Goal: Transaction & Acquisition: Register for event/course

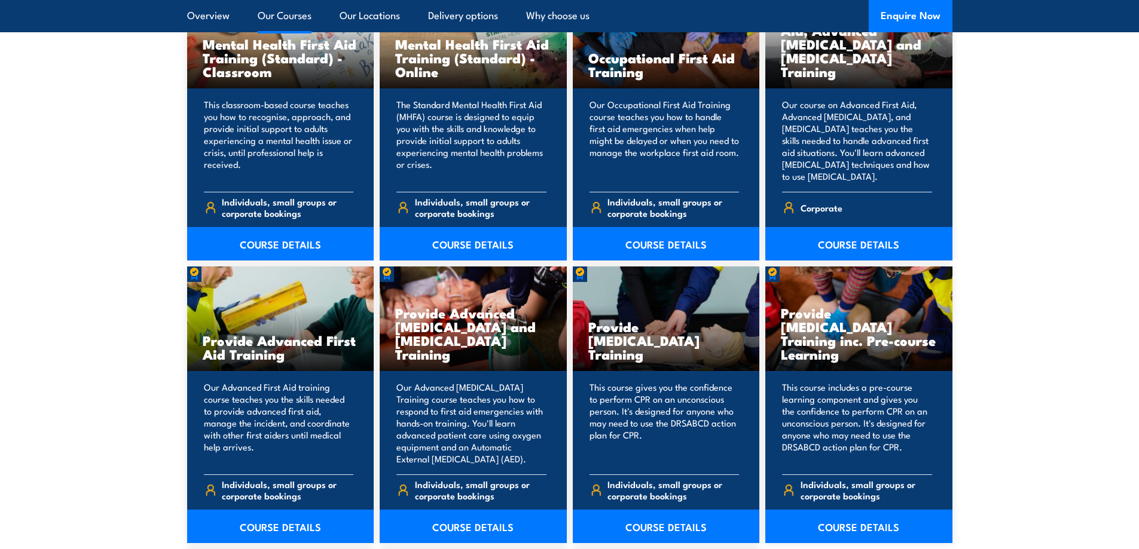
scroll to position [1256, 0]
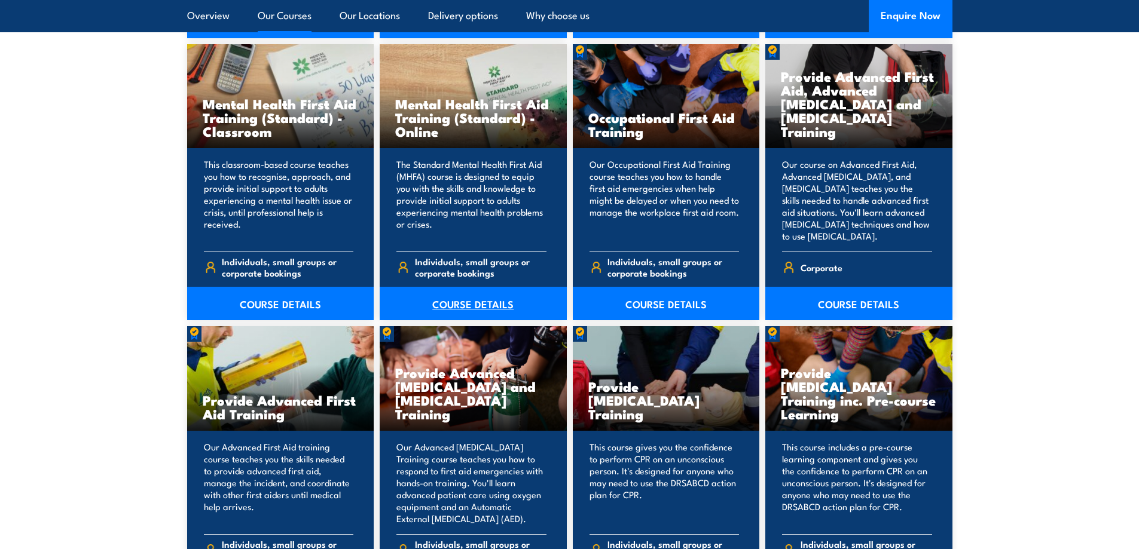
click at [466, 306] on link "COURSE DETAILS" at bounding box center [473, 303] width 187 height 33
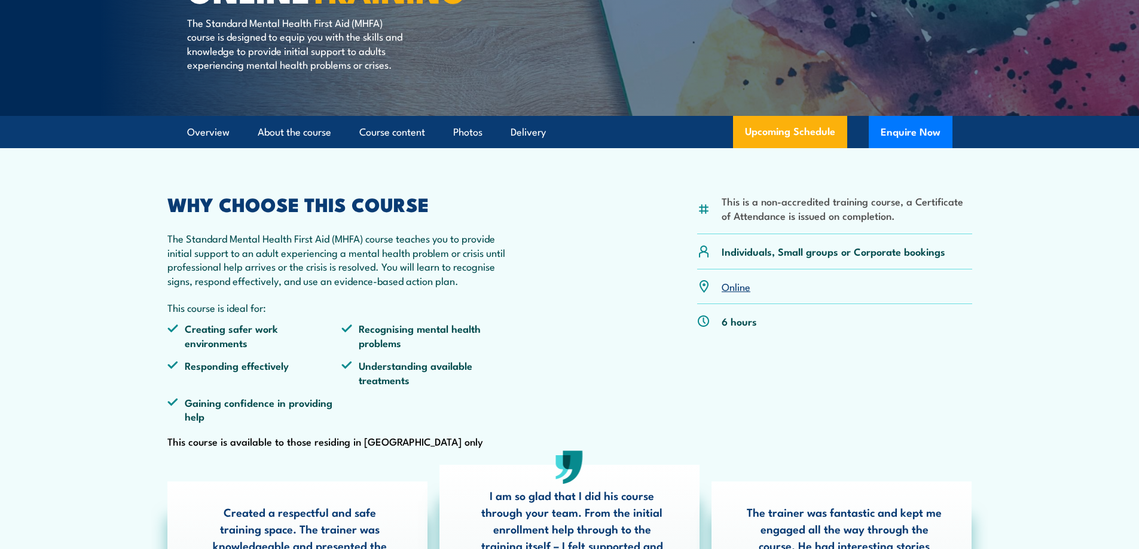
scroll to position [179, 0]
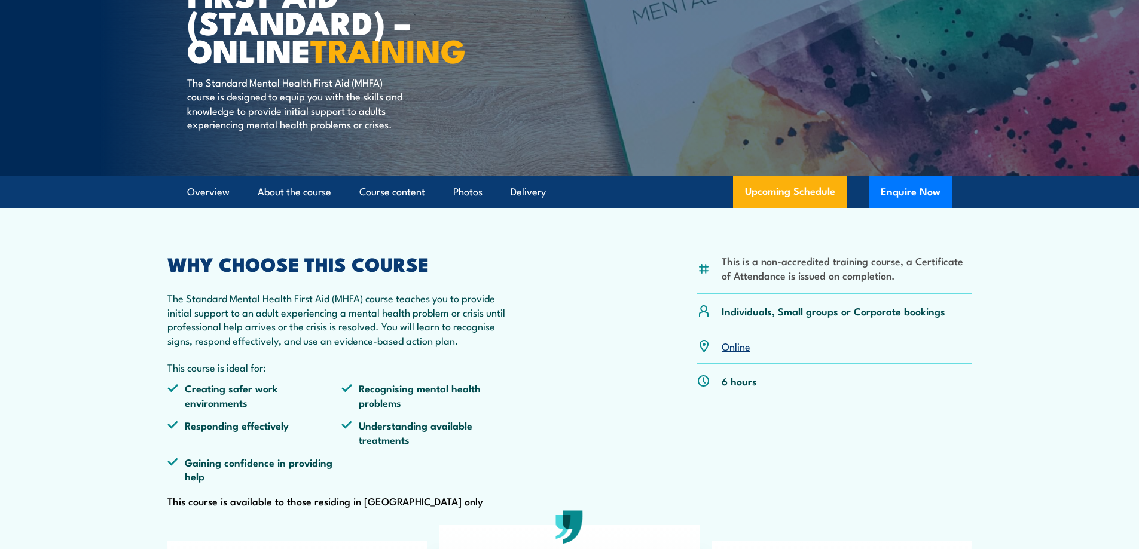
click at [730, 353] on link "Online" at bounding box center [736, 346] width 29 height 14
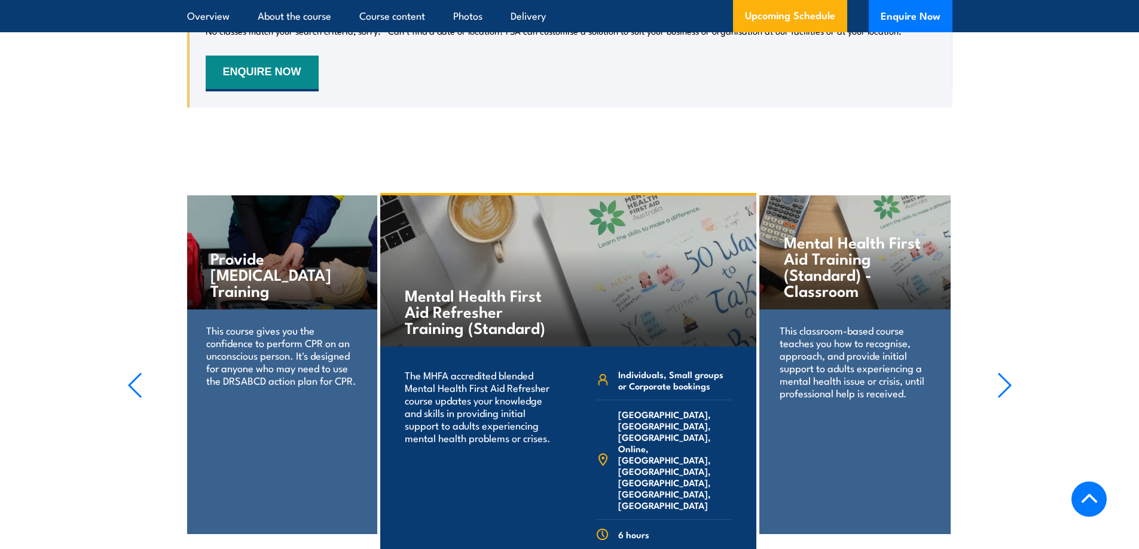
scroll to position [2515, 0]
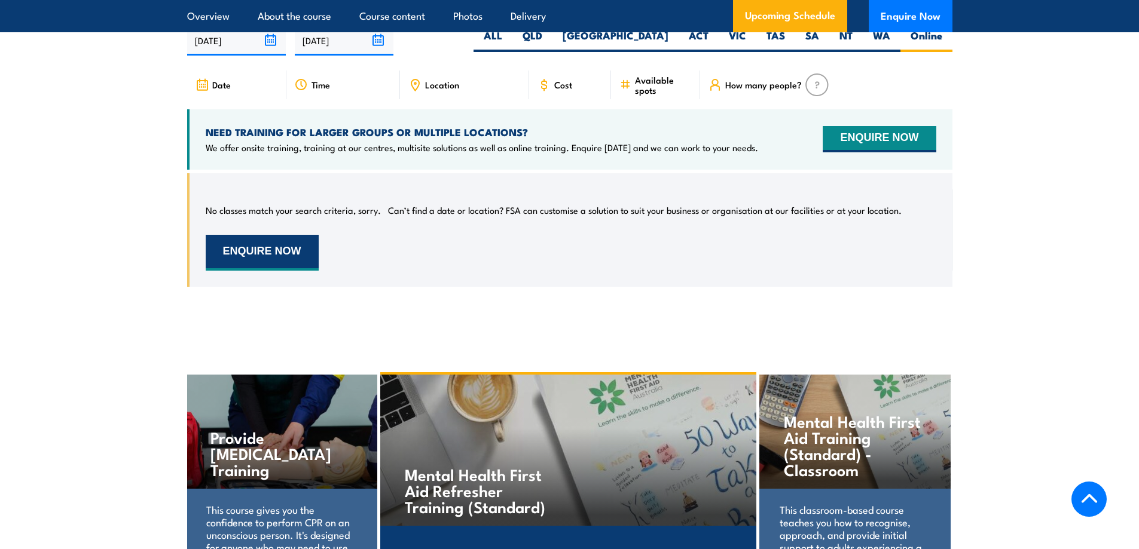
click at [277, 235] on button "ENQUIRE NOW" at bounding box center [262, 253] width 113 height 36
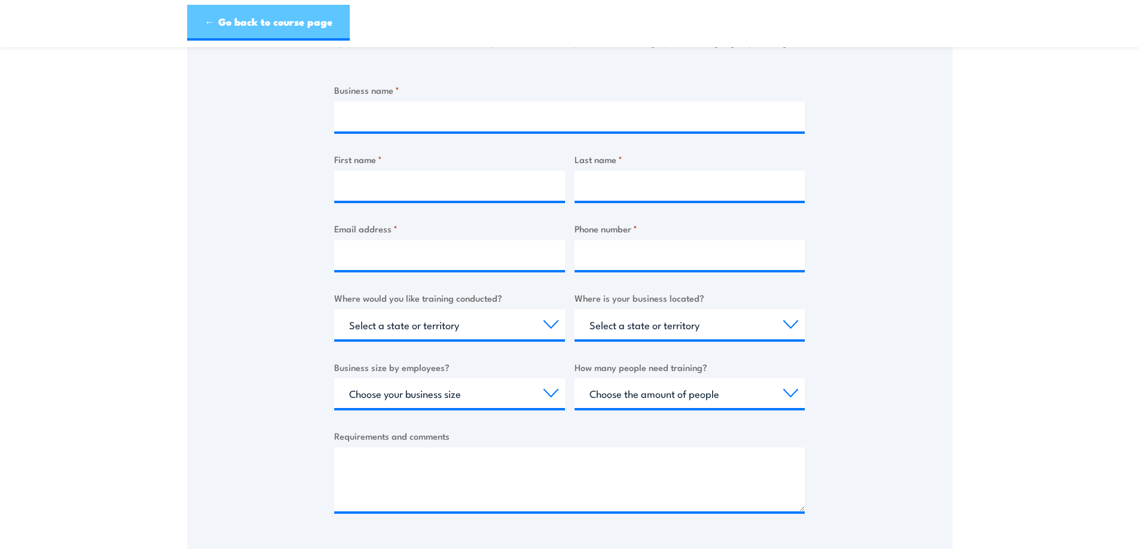
scroll to position [179, 0]
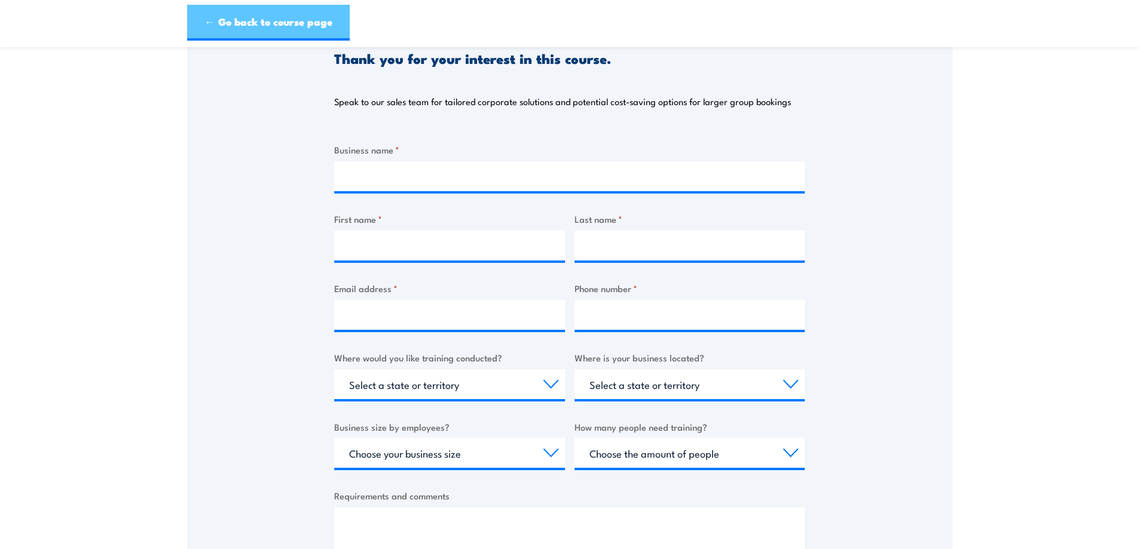
click at [212, 17] on link "← Go back to course page" at bounding box center [268, 23] width 163 height 36
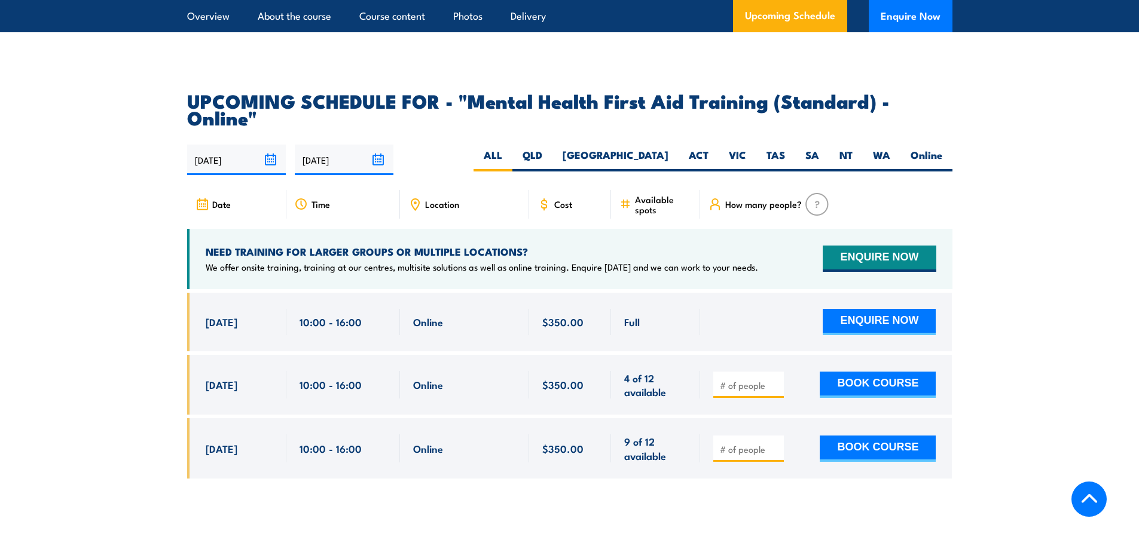
scroll to position [2276, 0]
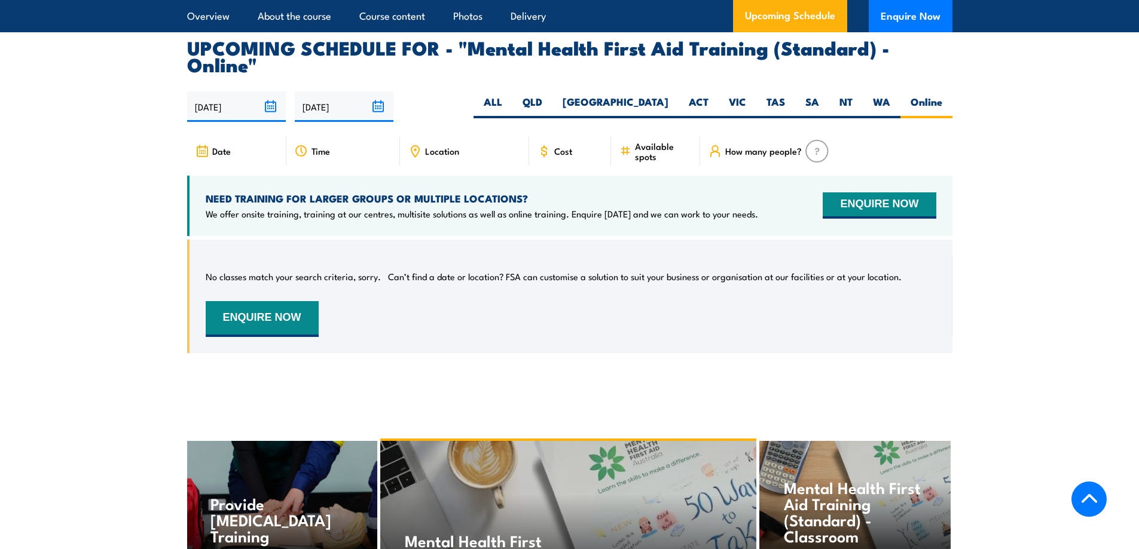
scroll to position [2389, 0]
